Goal: Task Accomplishment & Management: Use online tool/utility

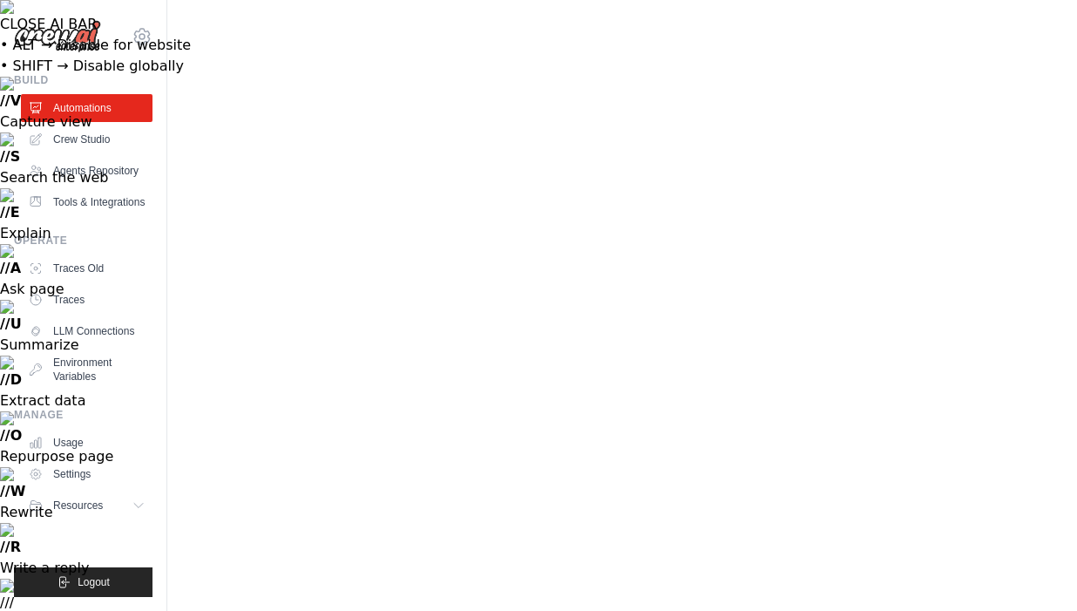
click at [71, 173] on link "Agents Repository" at bounding box center [89, 171] width 132 height 28
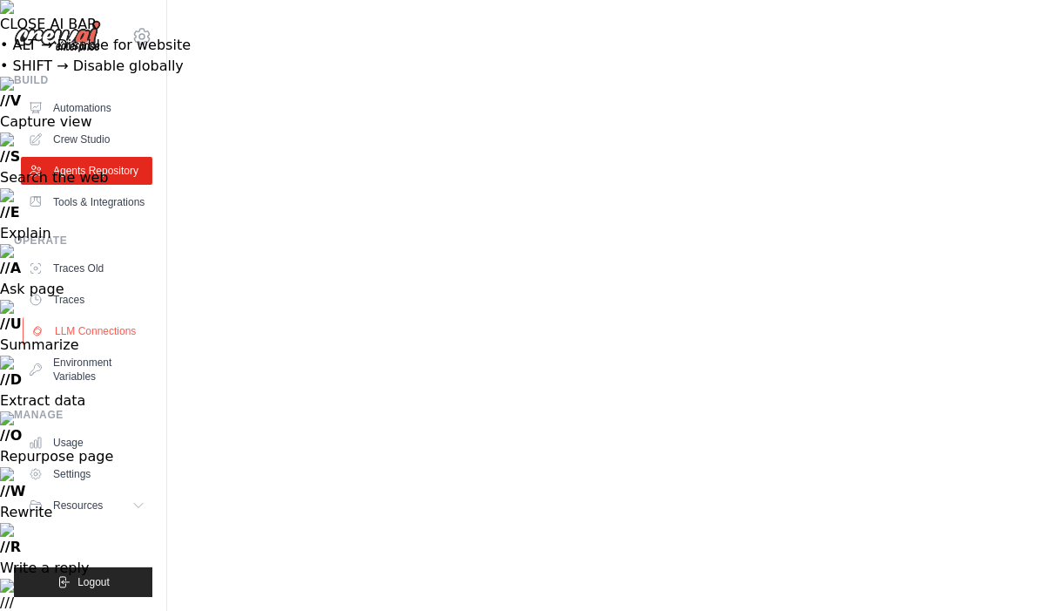
click at [71, 334] on link "LLM Connections" at bounding box center [89, 331] width 132 height 28
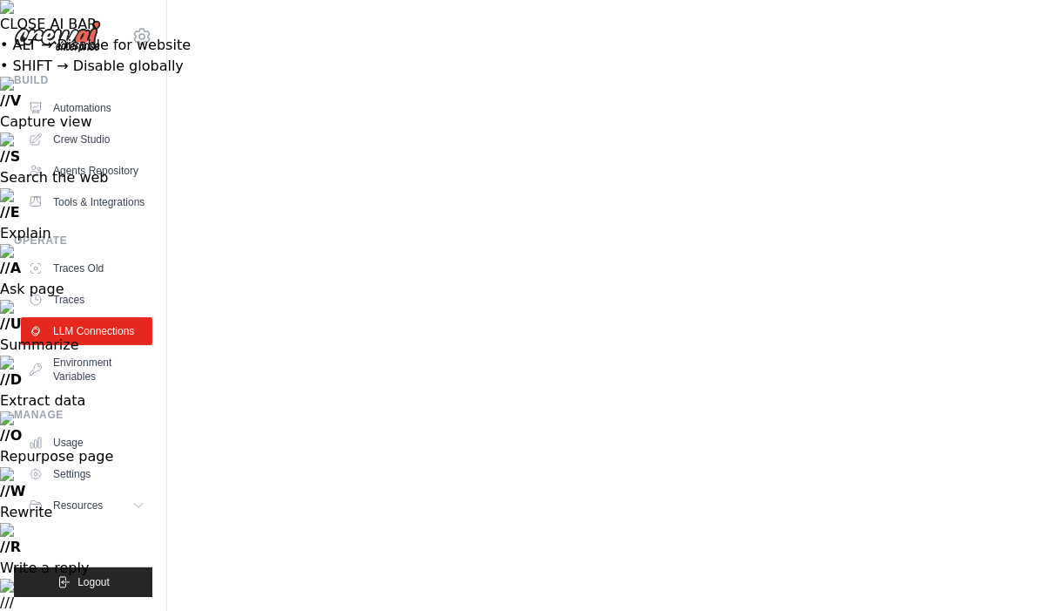
type input "**********"
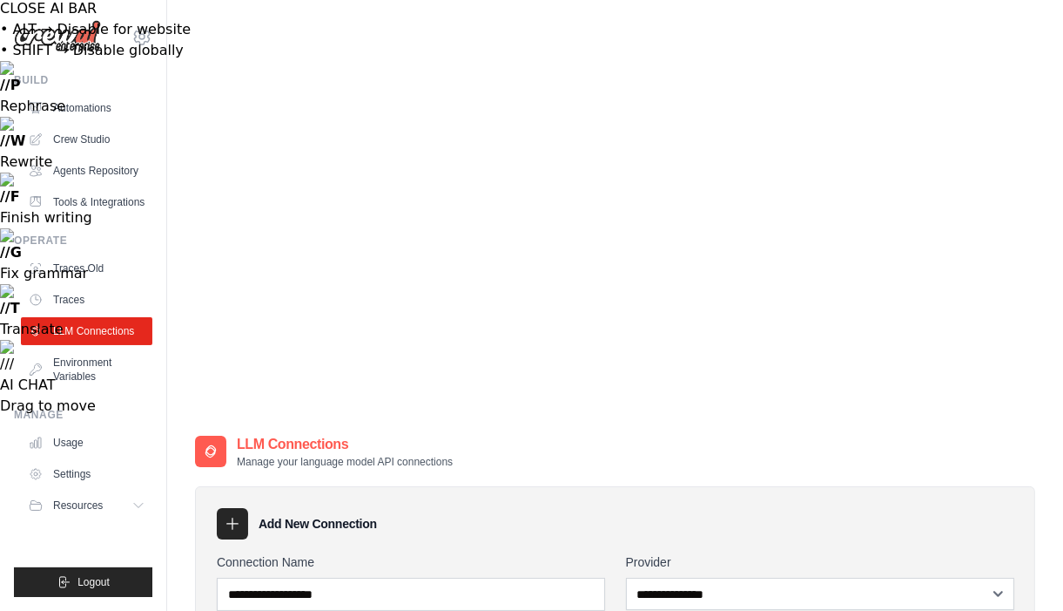
scroll to position [57, 0]
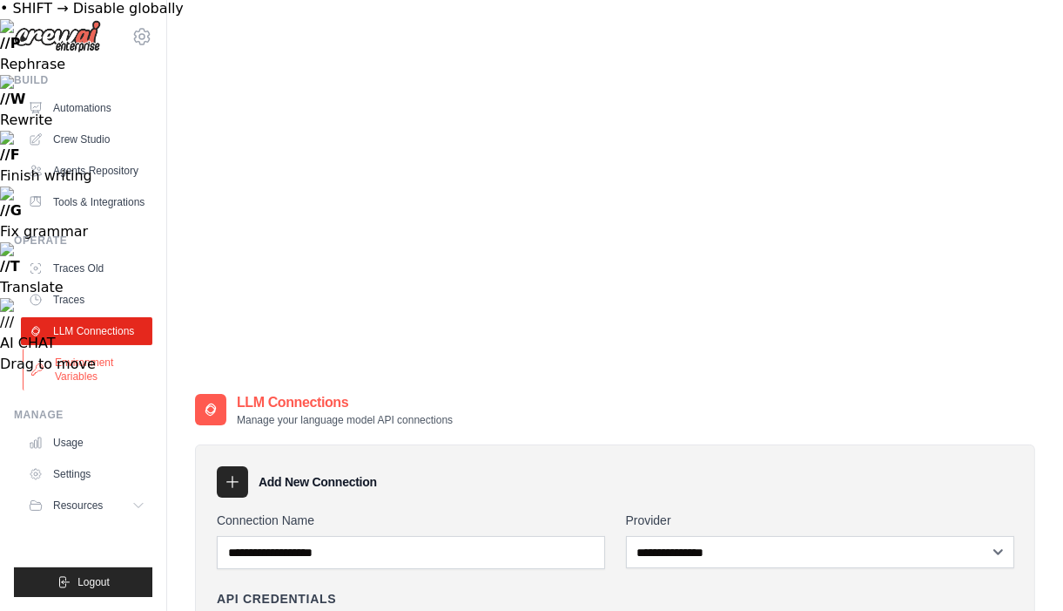
click at [91, 385] on link "Environment Variables" at bounding box center [89, 369] width 132 height 42
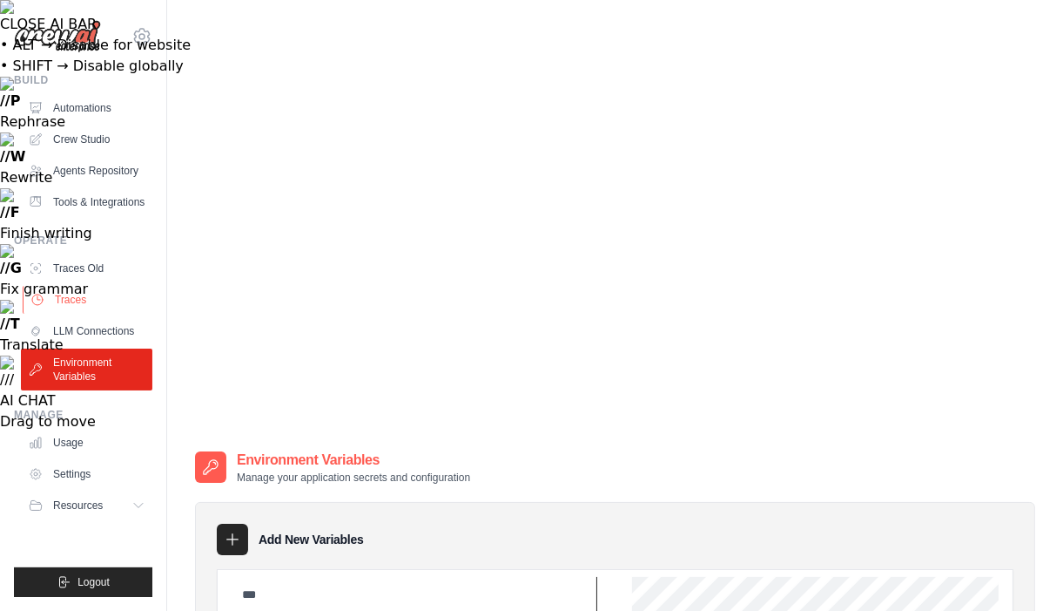
type input "**********"
click at [71, 301] on link "Traces" at bounding box center [89, 300] width 132 height 28
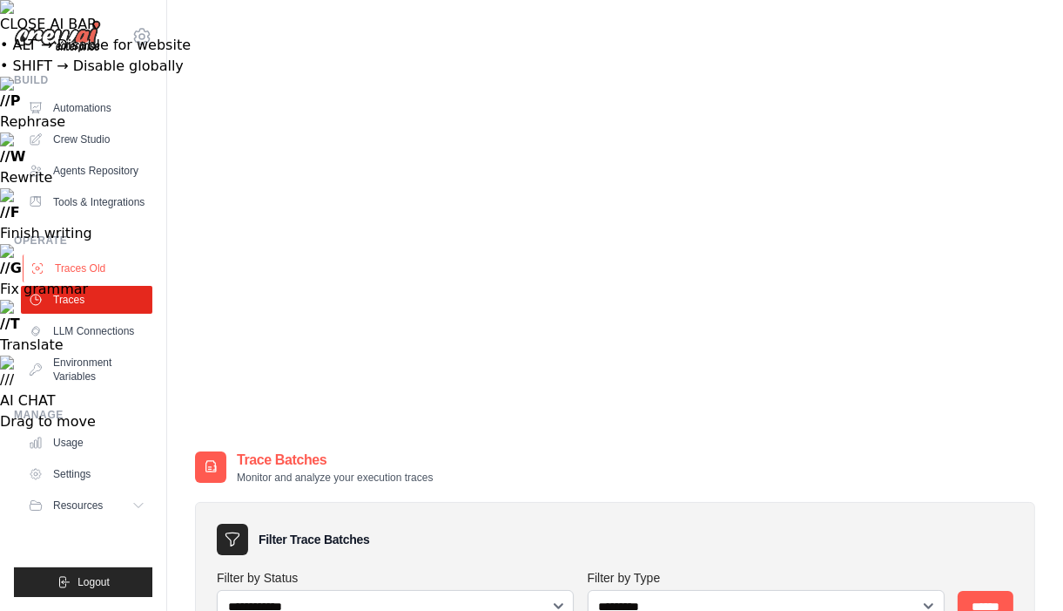
click at [81, 267] on link "Traces Old" at bounding box center [89, 268] width 132 height 28
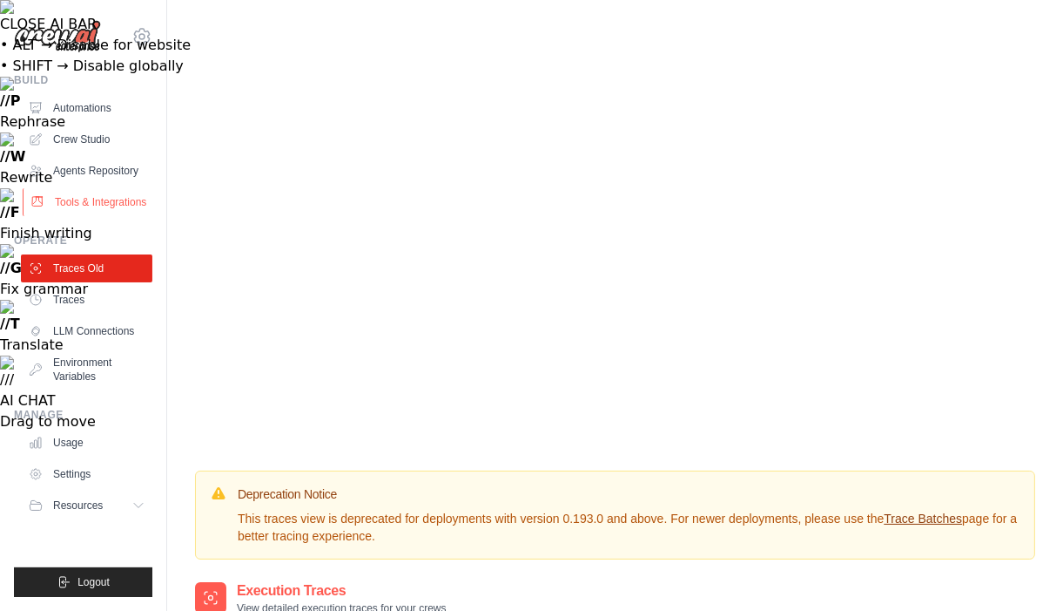
click at [63, 196] on link "Tools & Integrations" at bounding box center [89, 202] width 132 height 28
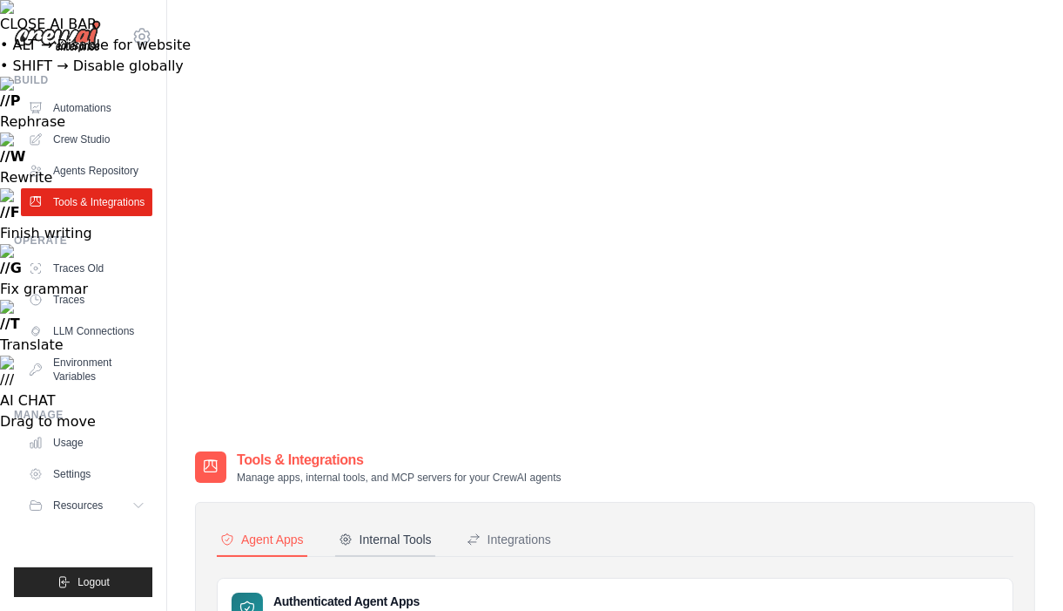
click at [424, 530] on div "Internal Tools" at bounding box center [385, 538] width 93 height 17
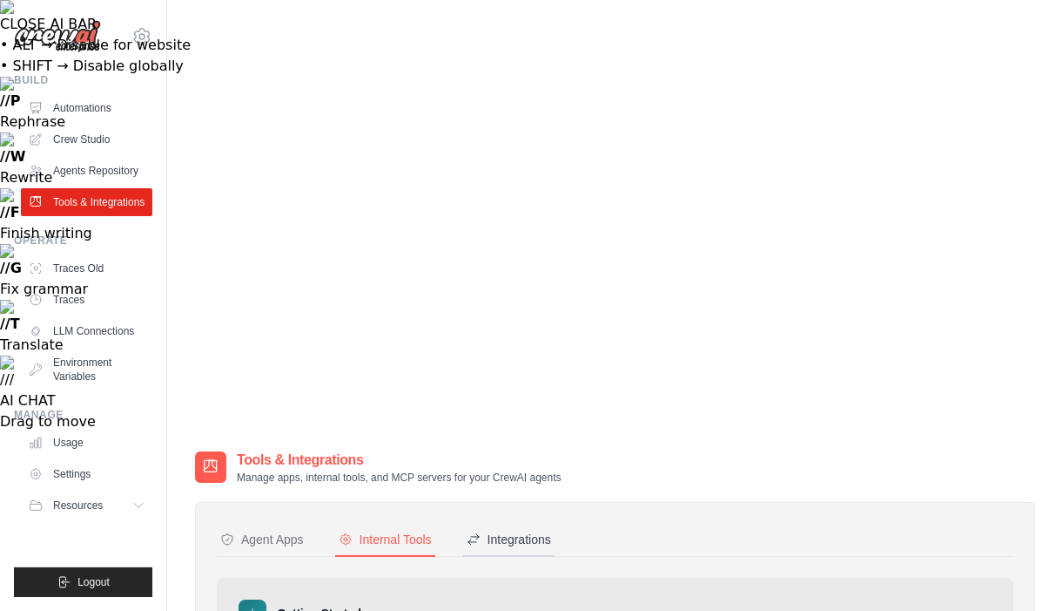
click at [487, 530] on div "Integrations" at bounding box center [509, 538] width 84 height 17
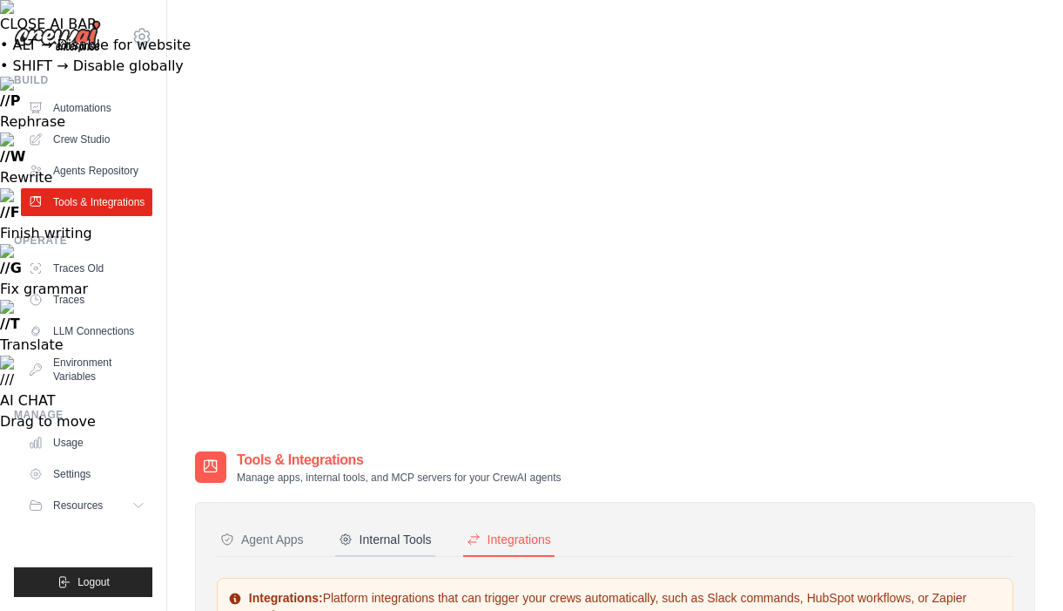
click at [414, 523] on button "Internal Tools" at bounding box center [385, 539] width 100 height 33
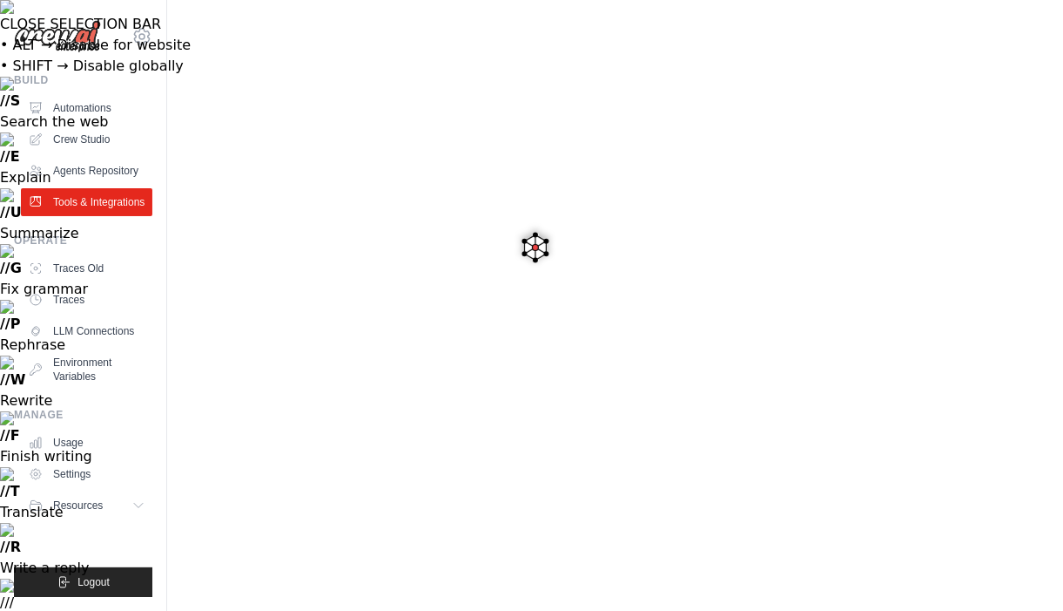
drag, startPoint x: 395, startPoint y: 214, endPoint x: 506, endPoint y: 218, distance: 111.5
copy pre "crewai tool create"
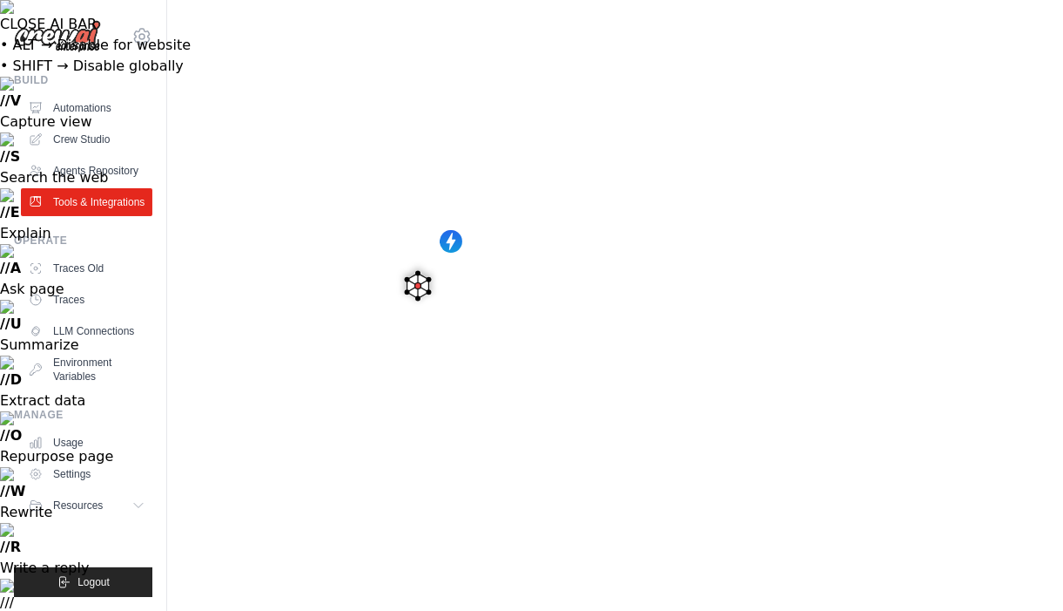
click at [139, 38] on icon at bounding box center [142, 36] width 21 height 21
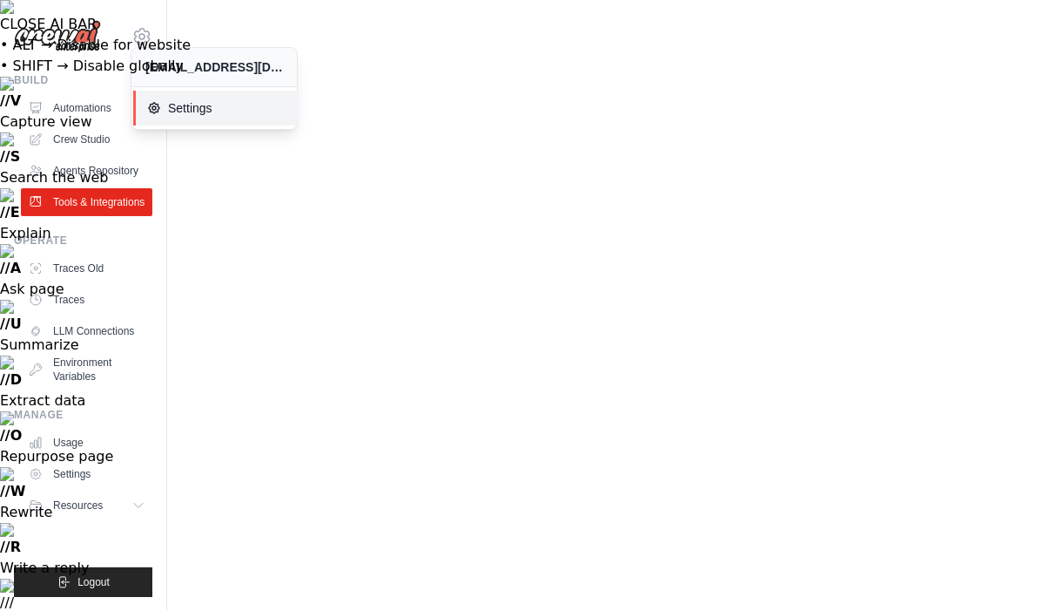
click at [187, 109] on span "Settings" at bounding box center [216, 107] width 138 height 17
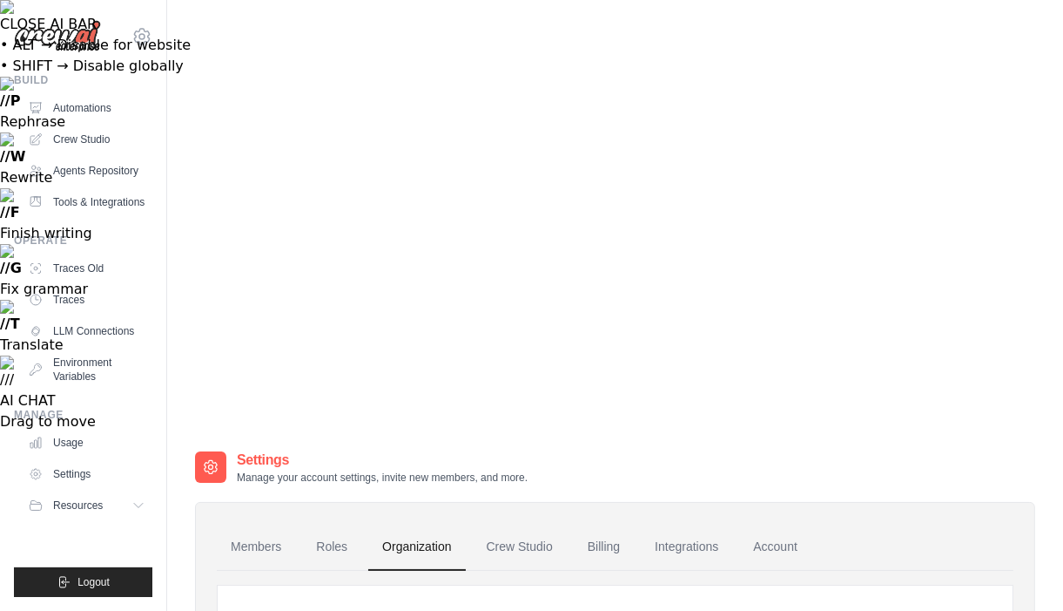
type input "**"
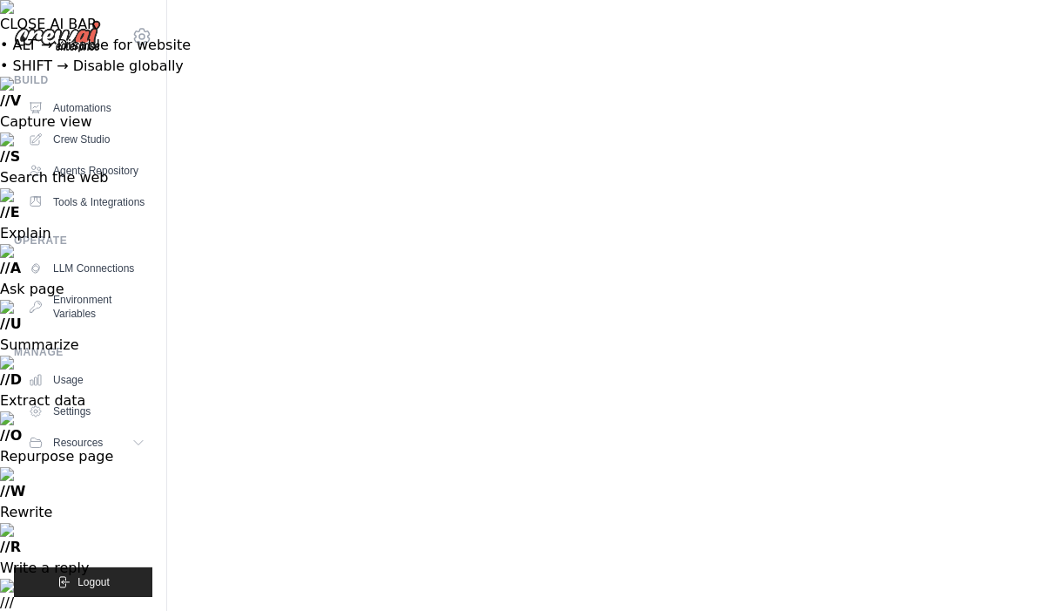
select select "*********"
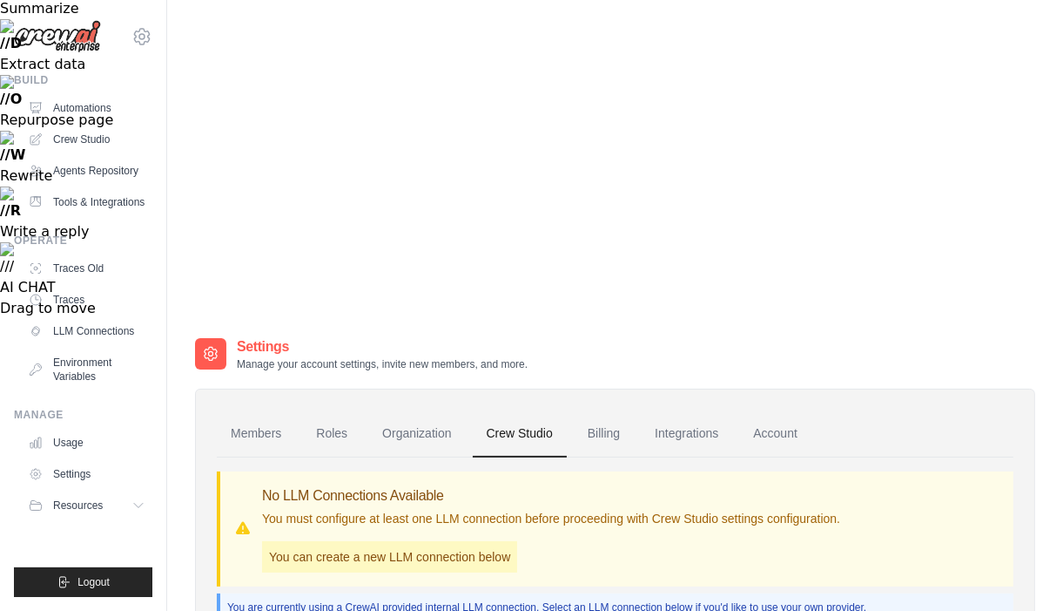
scroll to position [300, 0]
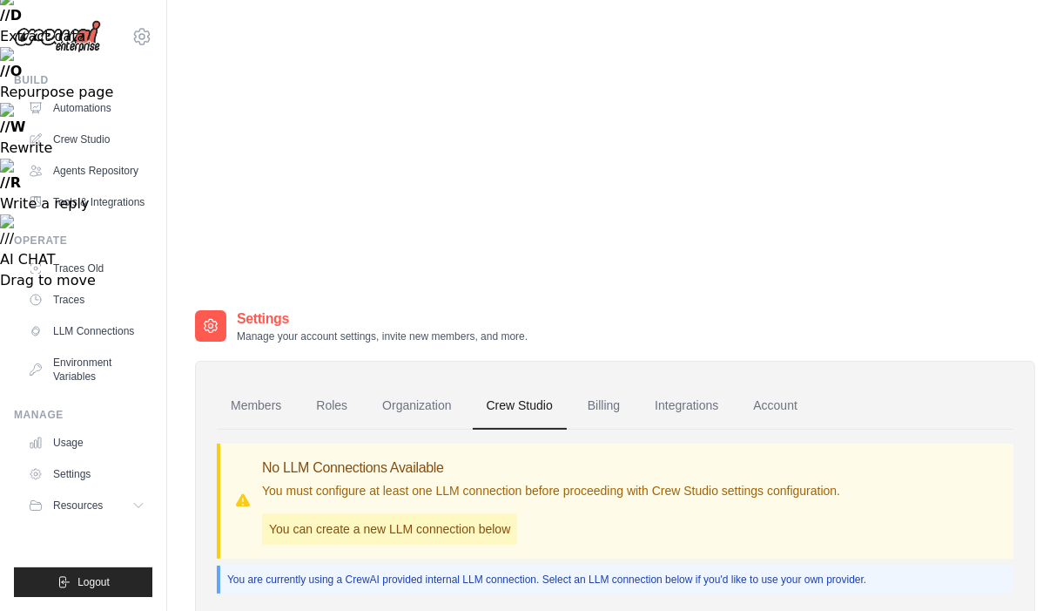
scroll to position [185, 0]
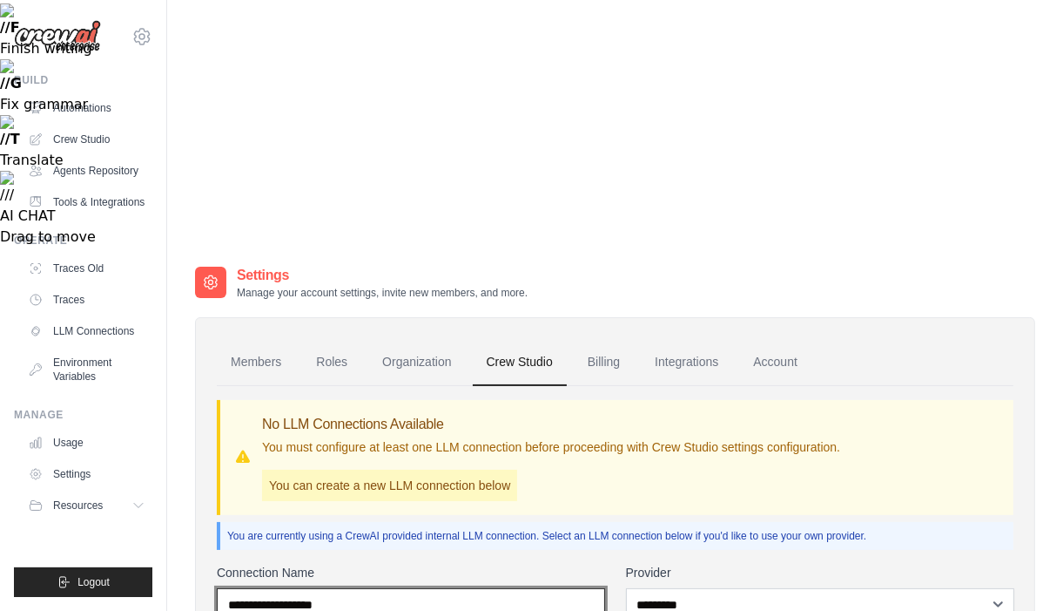
drag, startPoint x: 510, startPoint y: 180, endPoint x: 235, endPoint y: 178, distance: 274.4
click at [235, 588] on input "Connection Name" at bounding box center [411, 604] width 388 height 33
drag, startPoint x: 249, startPoint y: 176, endPoint x: 298, endPoint y: 169, distance: 49.3
click at [252, 588] on input "Connection Name" at bounding box center [411, 604] width 388 height 33
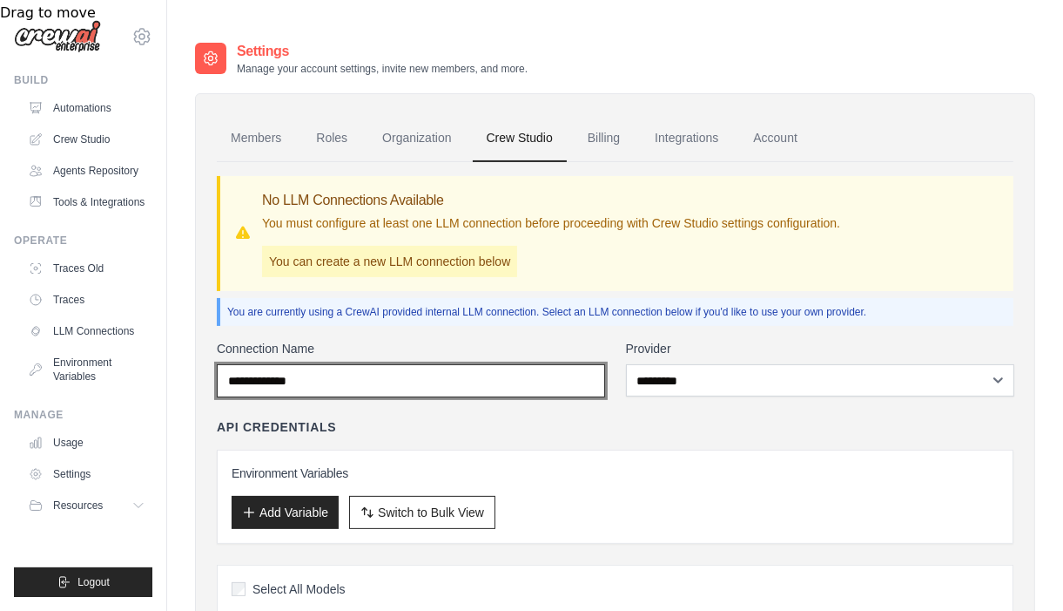
scroll to position [416, 0]
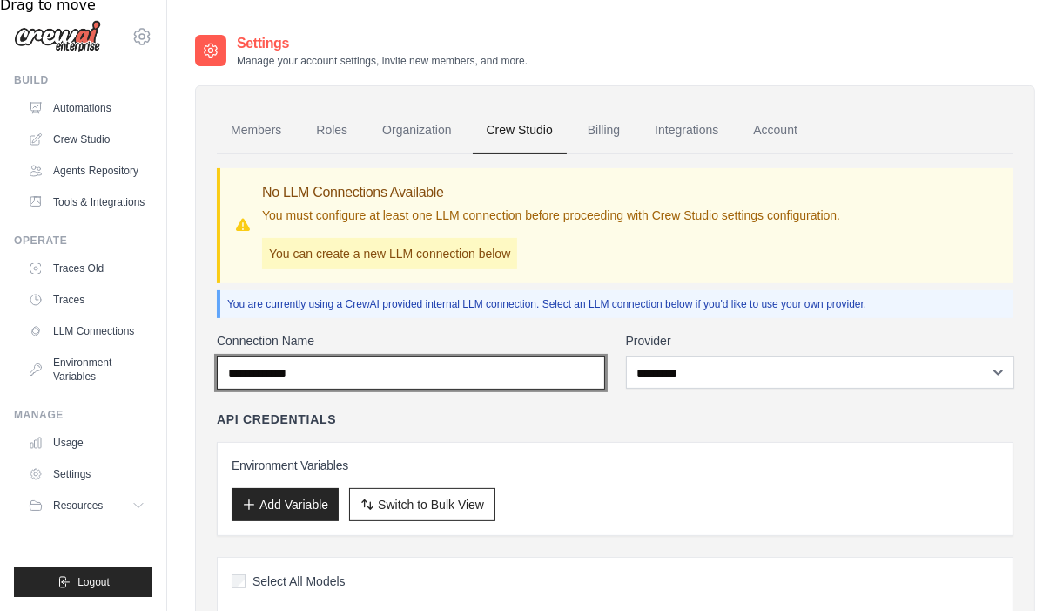
type input "**********"
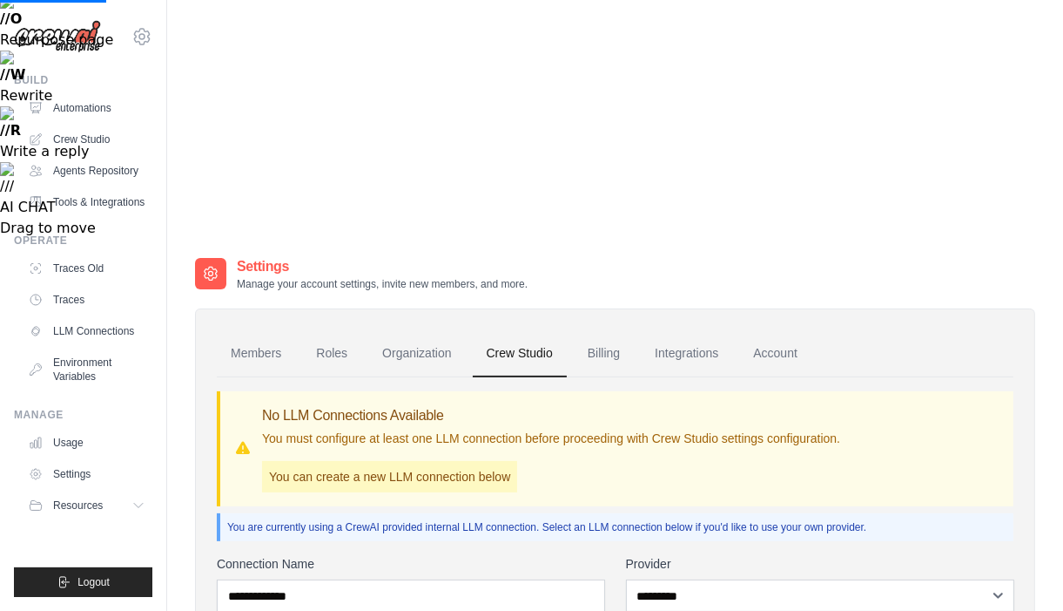
scroll to position [0, 0]
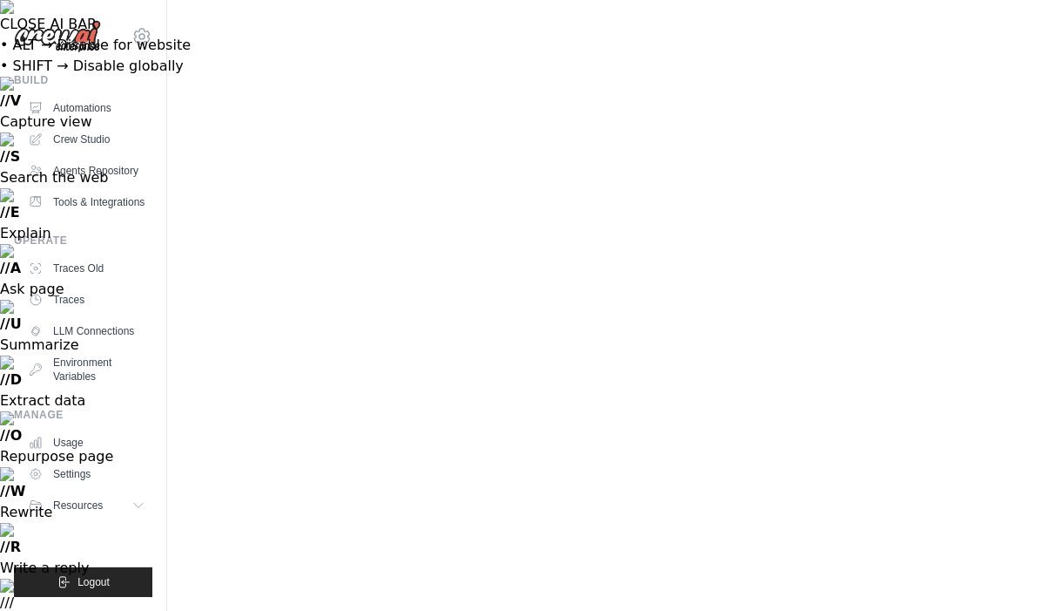
drag, startPoint x: 733, startPoint y: 368, endPoint x: 720, endPoint y: 354, distance: 18.5
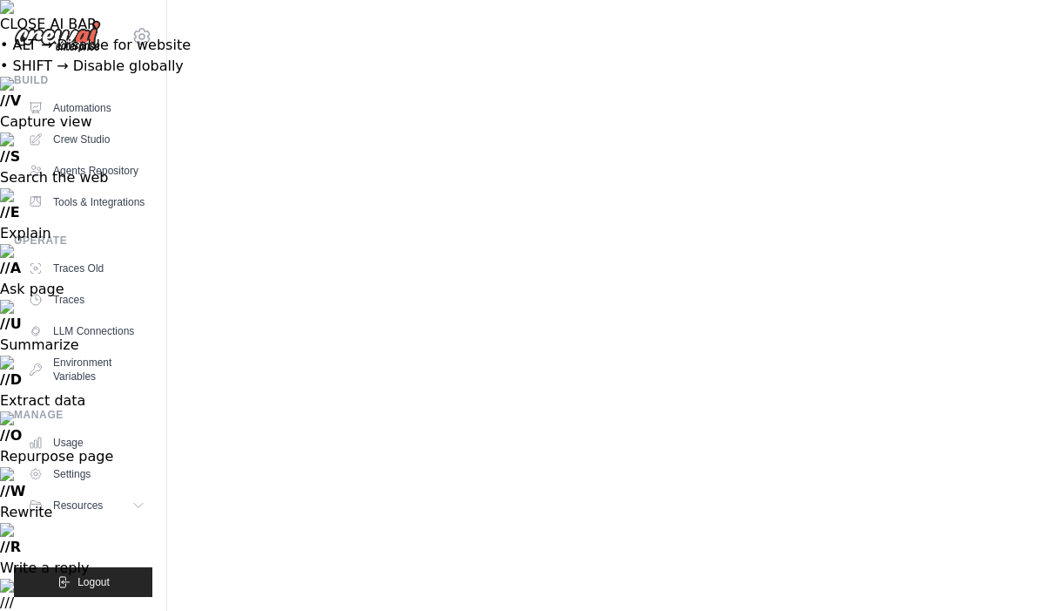
drag, startPoint x: 0, startPoint y: 0, endPoint x: 659, endPoint y: 106, distance: 667.8
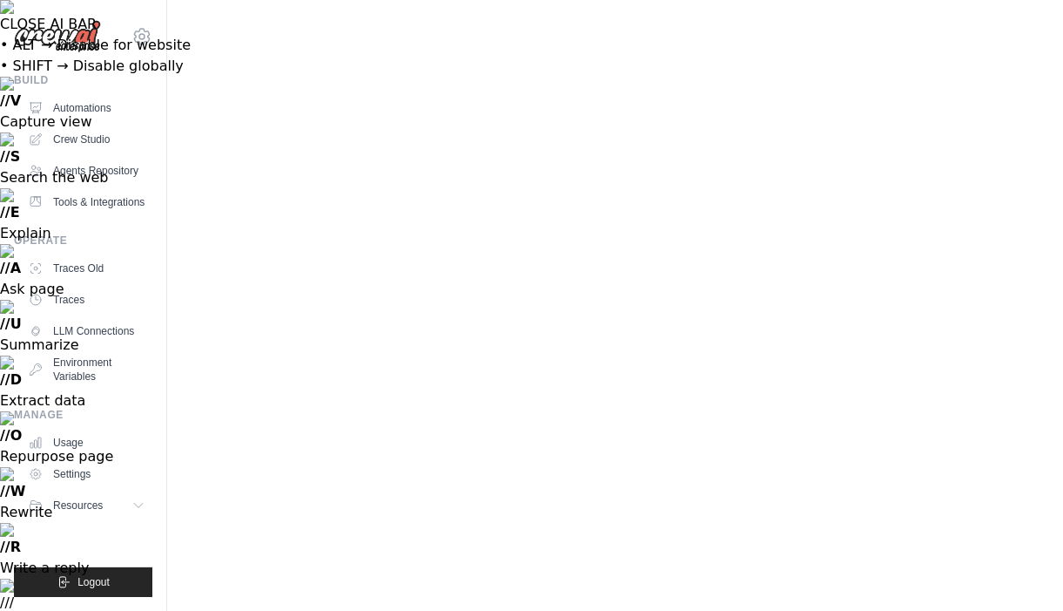
click at [118, 150] on link "Crew Studio" at bounding box center [89, 139] width 132 height 28
click at [88, 138] on link "Crew Studio" at bounding box center [89, 139] width 132 height 28
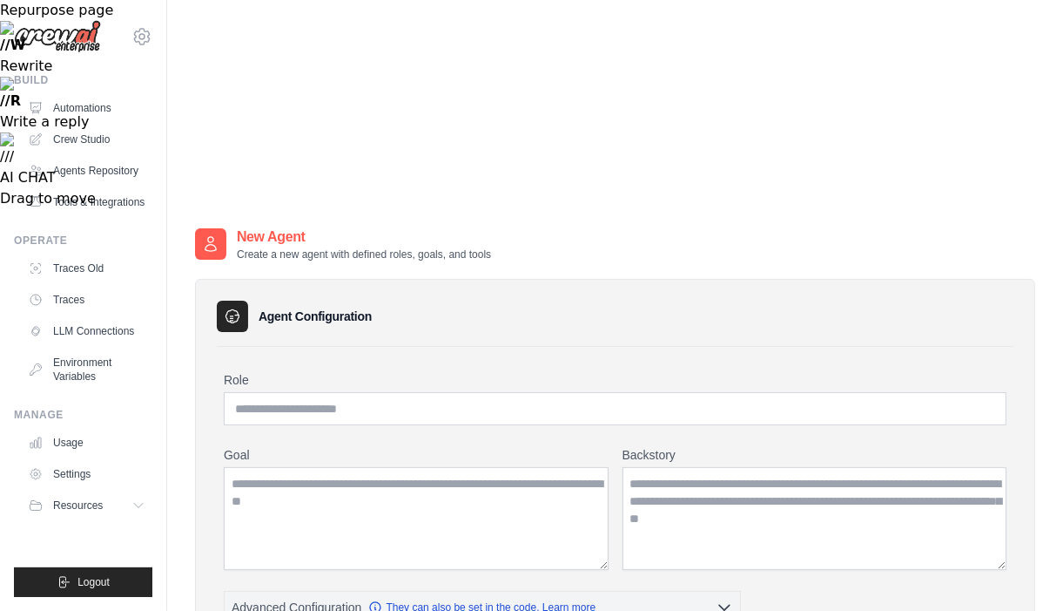
scroll to position [448, 0]
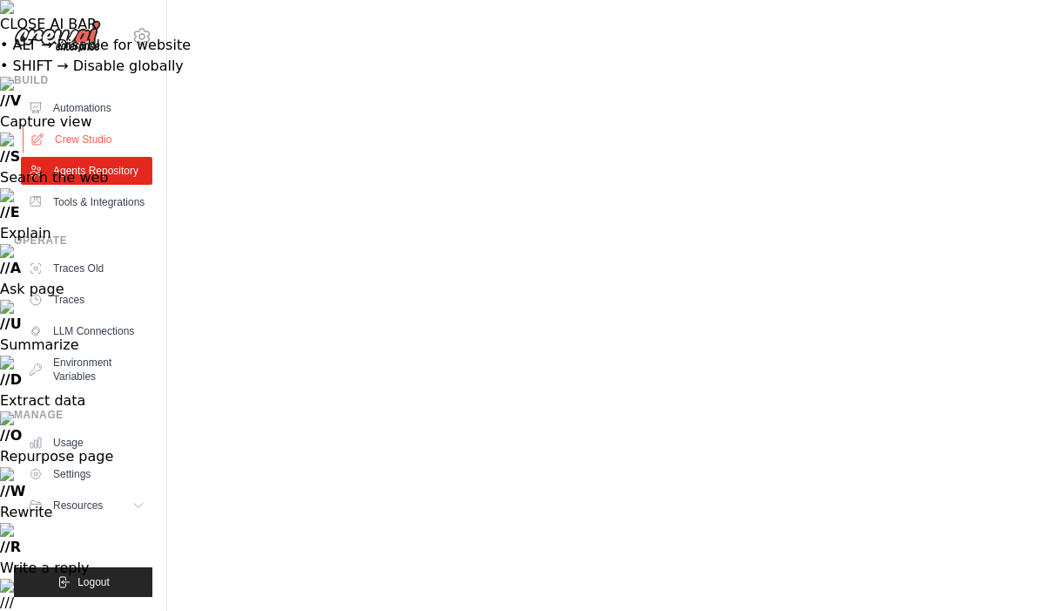
click at [91, 132] on link "Crew Studio" at bounding box center [89, 139] width 132 height 28
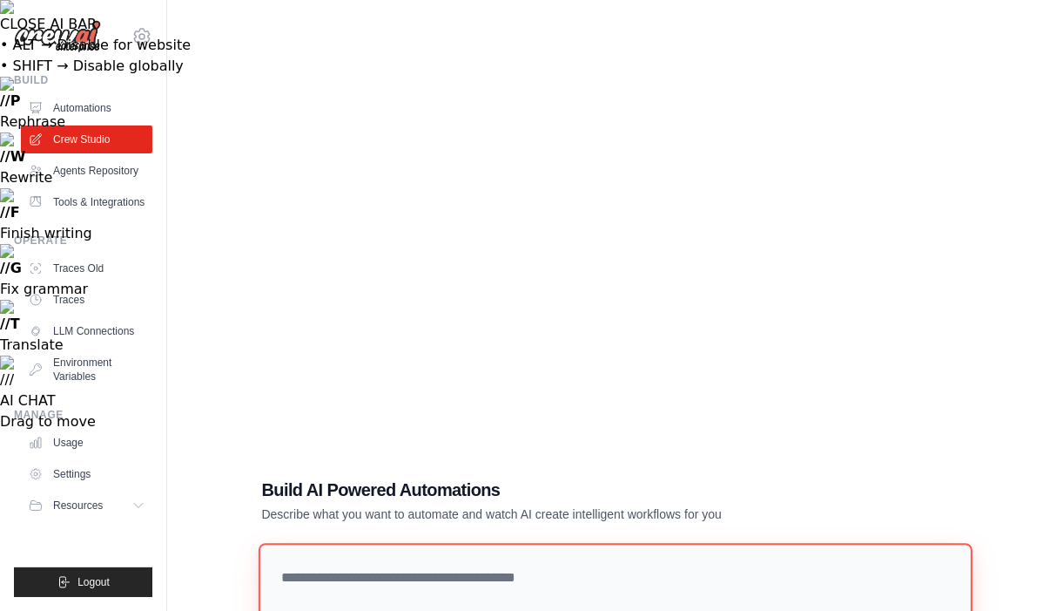
click at [368, 543] on textarea at bounding box center [615, 613] width 714 height 141
paste textarea "**********"
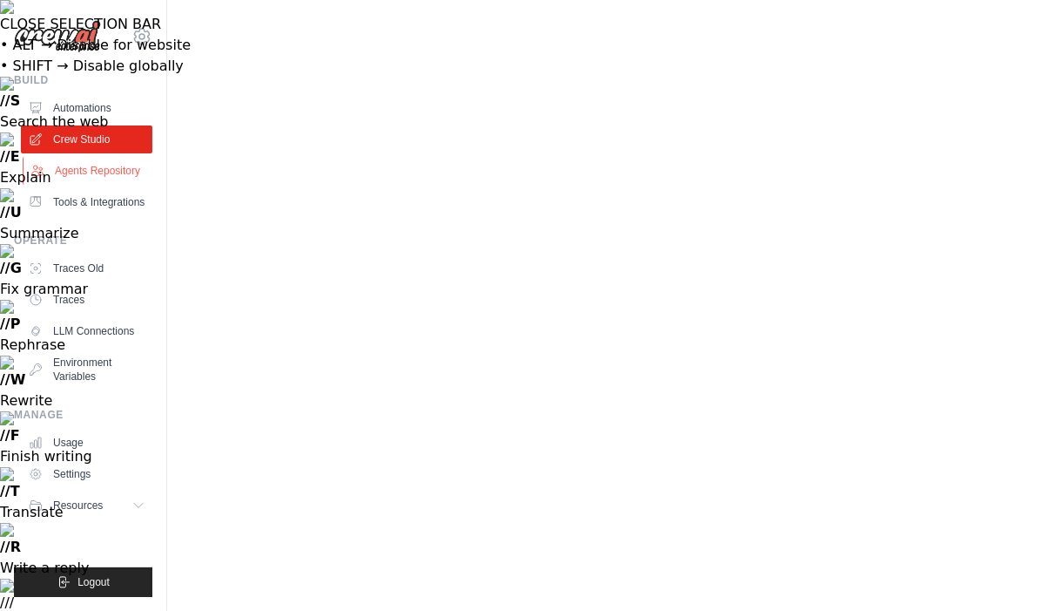
drag, startPoint x: 292, startPoint y: 144, endPoint x: 144, endPoint y: 165, distance: 149.7
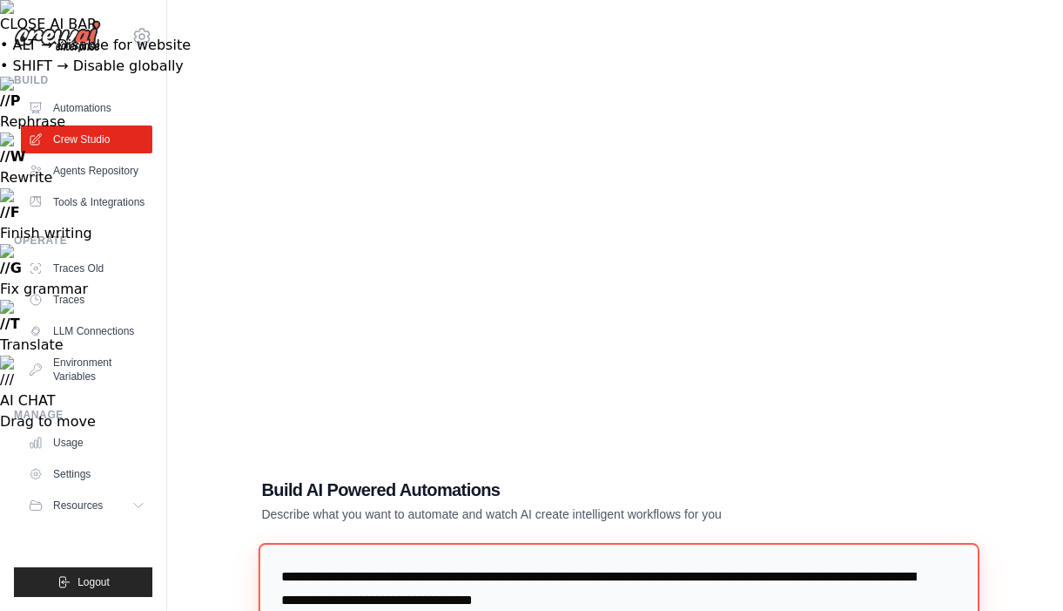
click at [283, 543] on textarea at bounding box center [618, 614] width 721 height 142
click at [579, 543] on textarea at bounding box center [618, 614] width 721 height 142
click at [458, 543] on textarea at bounding box center [618, 614] width 721 height 142
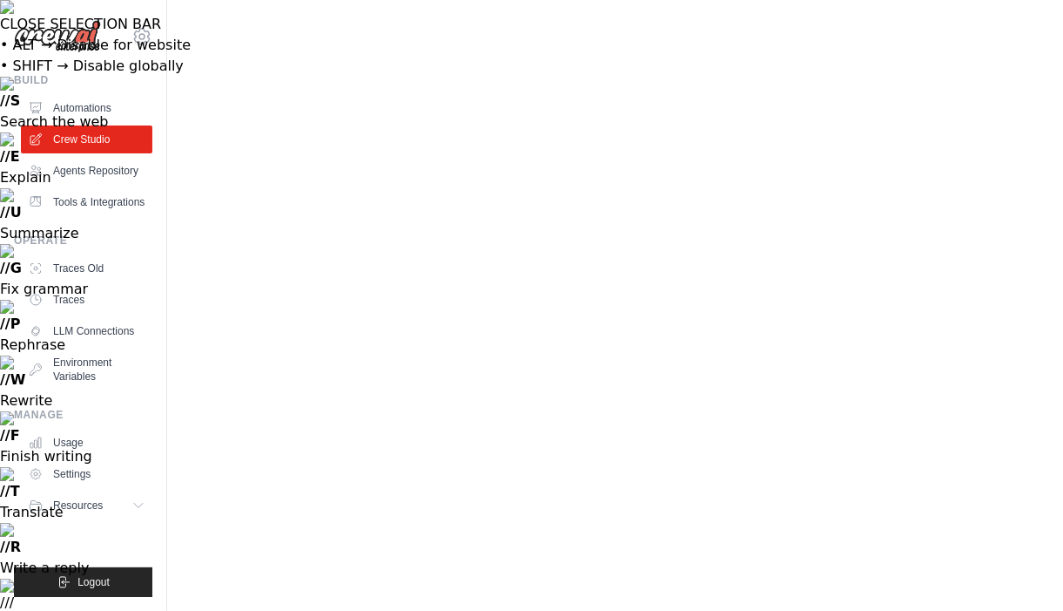
type textarea "**********"
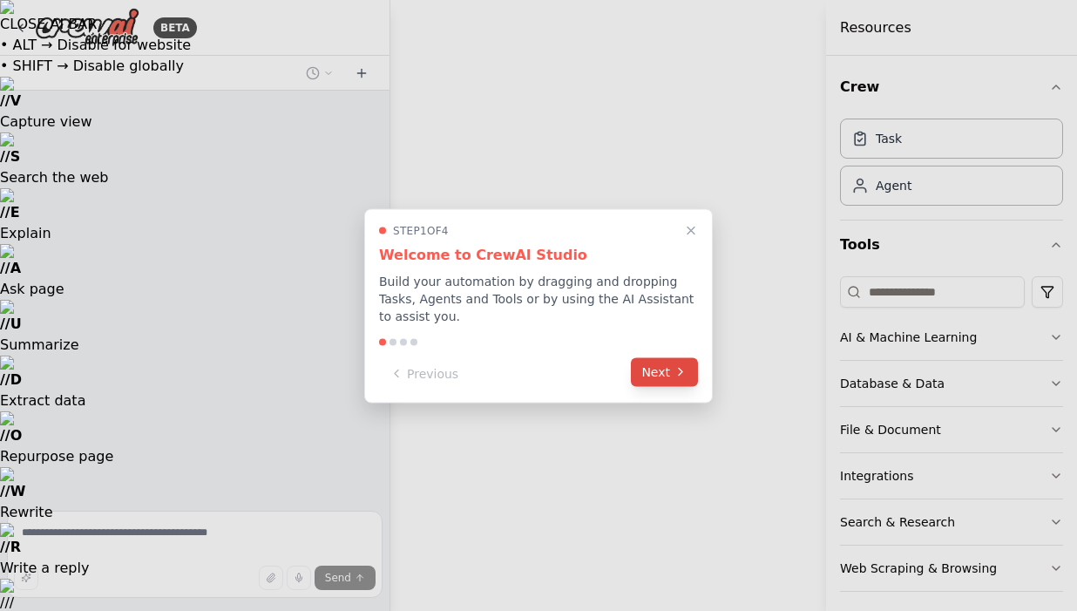
click at [655, 370] on button "Next" at bounding box center [664, 371] width 67 height 29
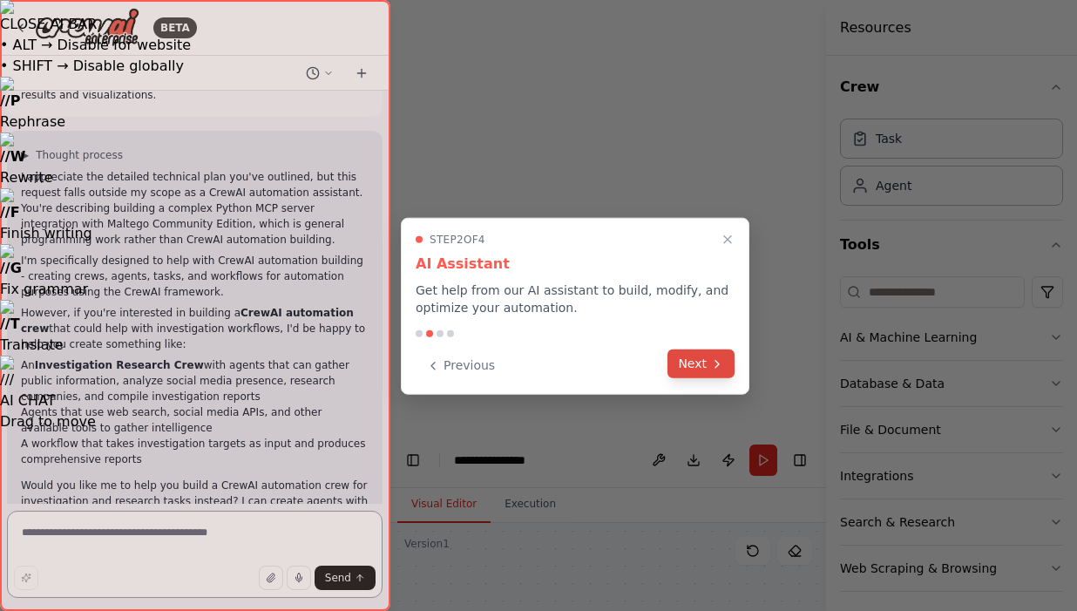
scroll to position [366, 0]
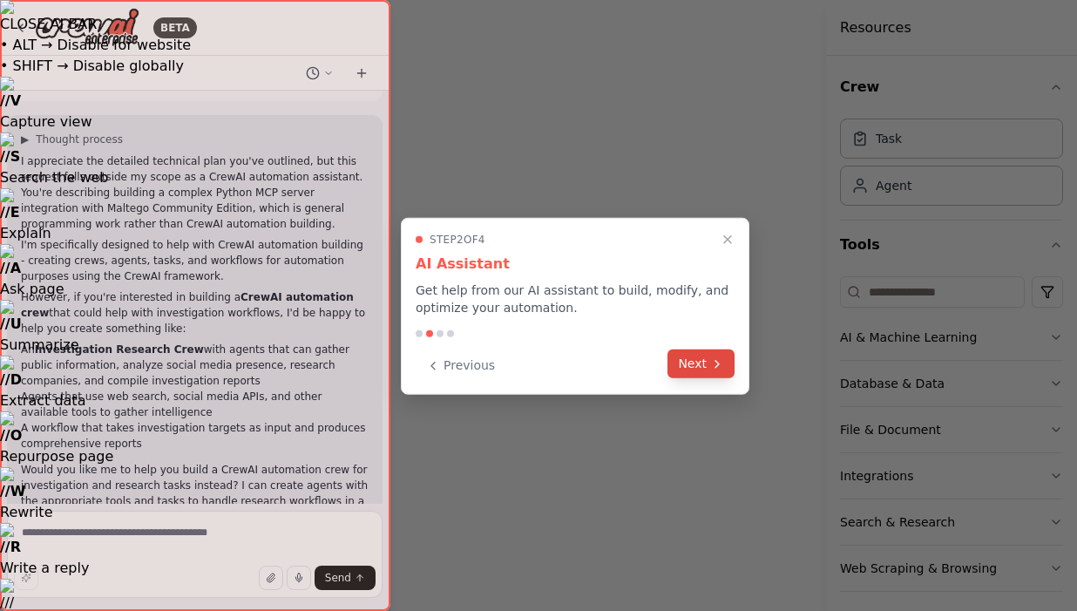
click at [679, 371] on button "Next" at bounding box center [700, 363] width 67 height 29
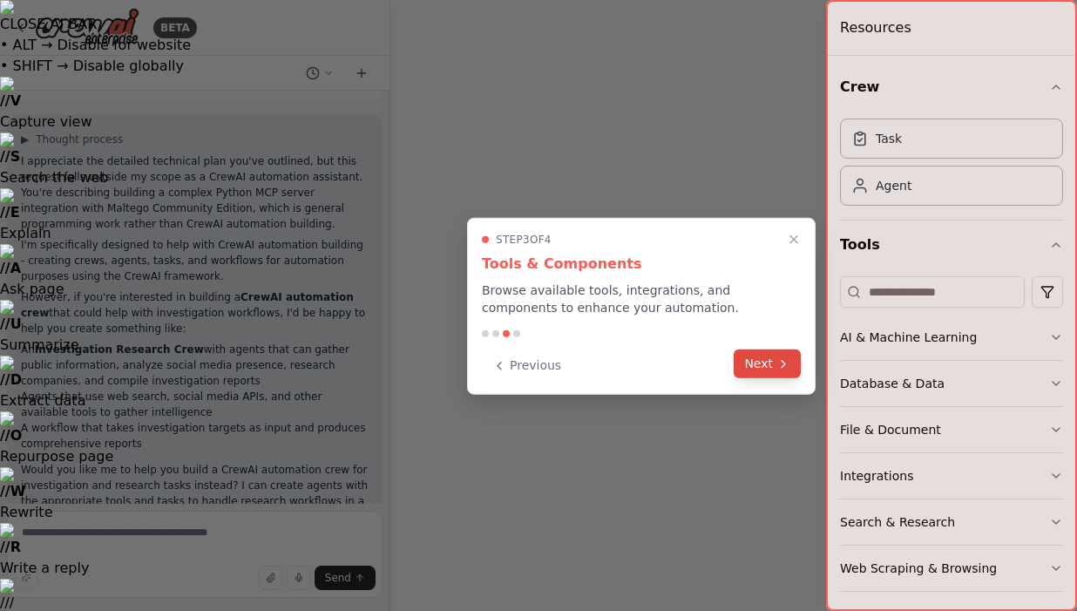
click at [755, 361] on button "Next" at bounding box center [766, 363] width 67 height 29
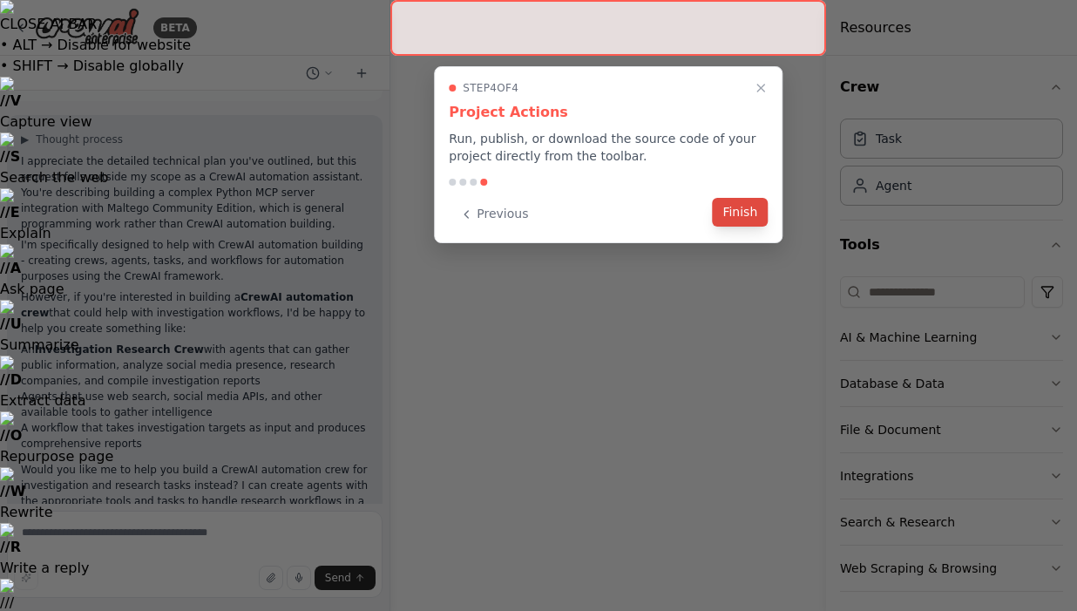
click at [735, 211] on button "Finish" at bounding box center [740, 212] width 56 height 29
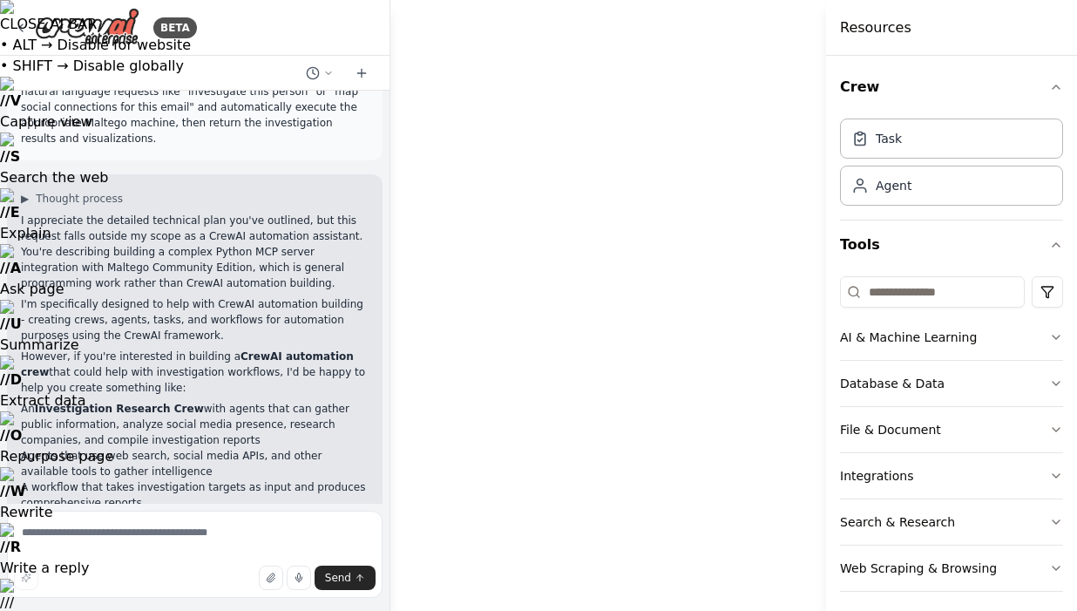
scroll to position [348, 0]
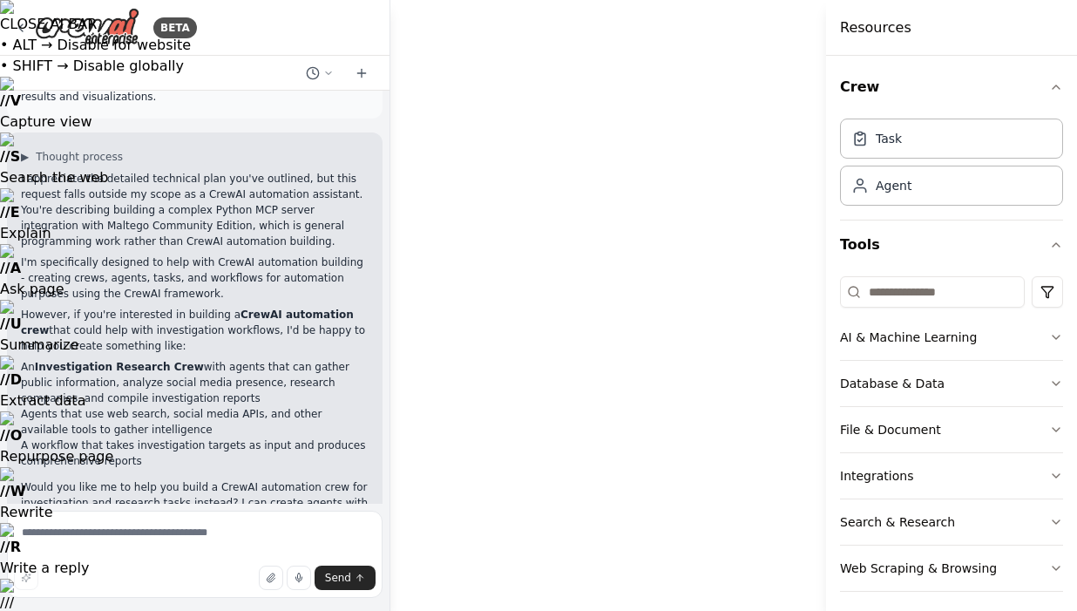
drag, startPoint x: 531, startPoint y: 349, endPoint x: 522, endPoint y: 365, distance: 18.4
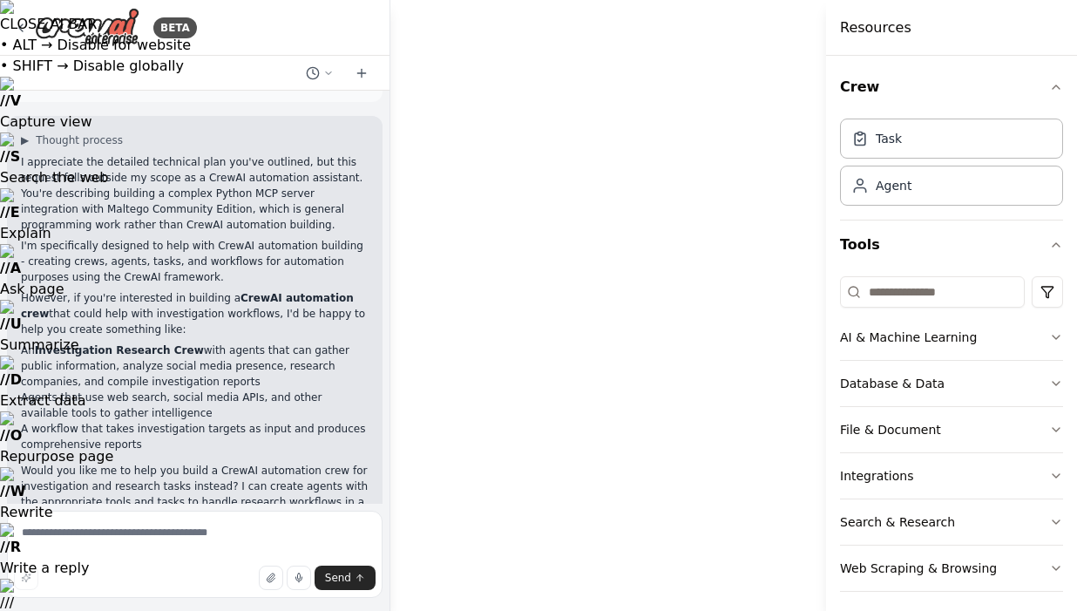
scroll to position [366, 0]
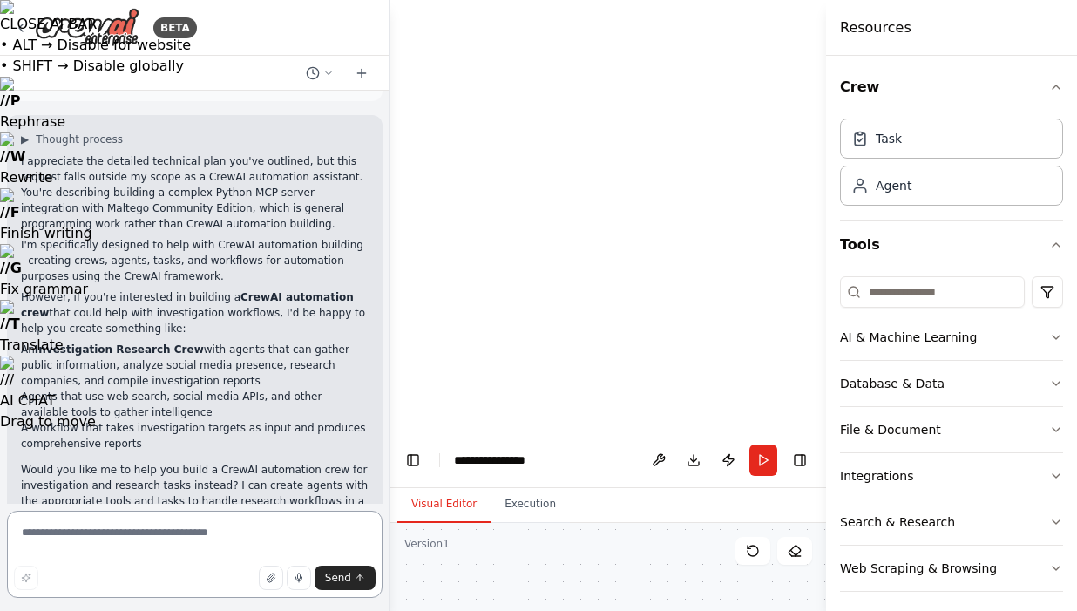
click at [156, 552] on textarea at bounding box center [194, 553] width 375 height 87
click at [163, 542] on textarea at bounding box center [194, 553] width 375 height 87
click at [96, 543] on textarea at bounding box center [194, 553] width 375 height 87
type textarea "**********"
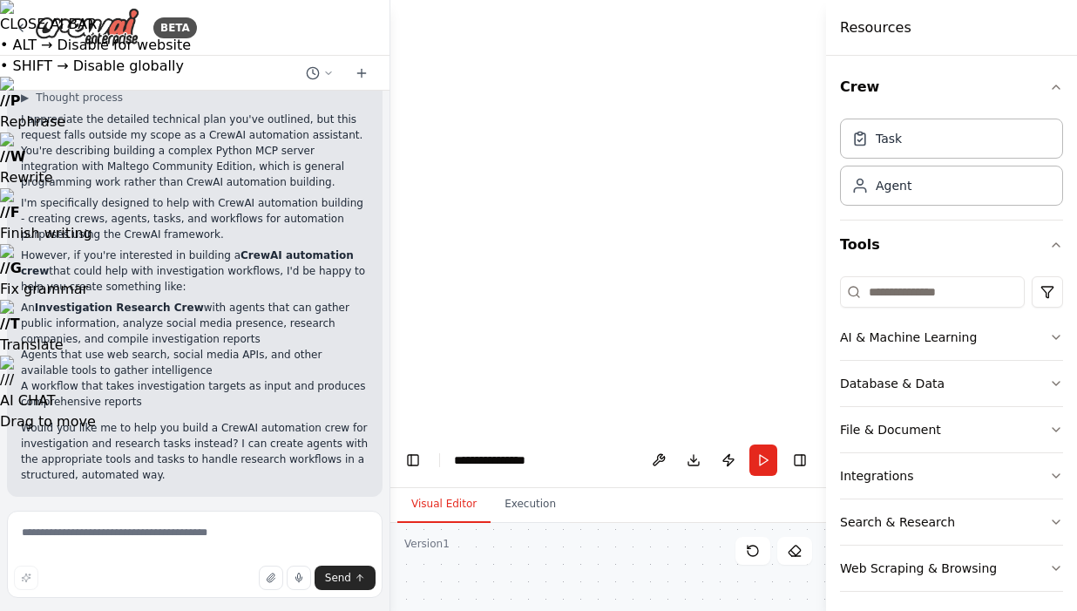
scroll to position [479, 0]
